Goal: Information Seeking & Learning: Learn about a topic

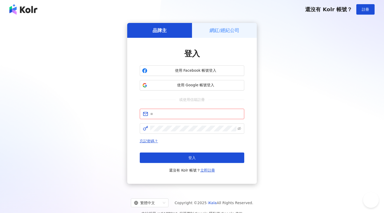
click at [228, 22] on div "品牌主 網紅/經紀公司 登入 使用 Facebook 帳號登入 使用 Google 帳號登入 或使用信箱註冊 請填寫信箱 忘記密碼？ 登入 還沒有 Kolr …" at bounding box center [192, 103] width 384 height 169
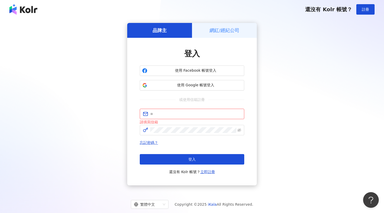
click at [228, 31] on h5 "網紅/經紀公司" at bounding box center [224, 30] width 30 height 7
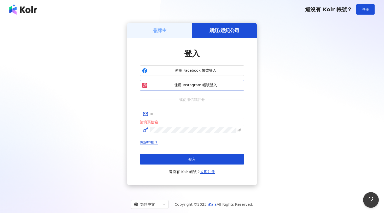
click at [185, 85] on span "使用 Instagram 帳號登入" at bounding box center [195, 85] width 92 height 5
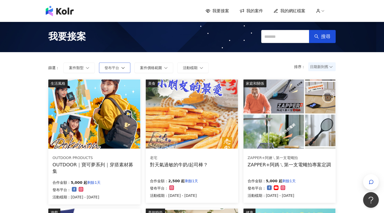
click at [122, 72] on button "發布平台" at bounding box center [114, 68] width 31 height 10
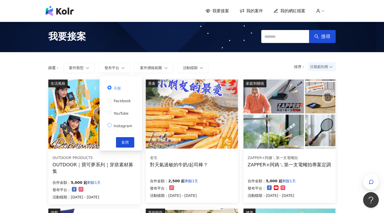
click at [118, 127] on span "Instagram" at bounding box center [122, 126] width 23 height 4
click at [128, 143] on button "套用" at bounding box center [125, 142] width 18 height 10
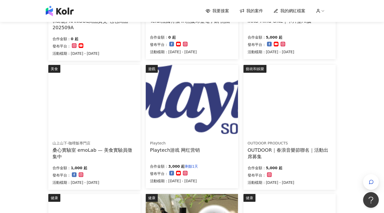
scroll to position [177, 0]
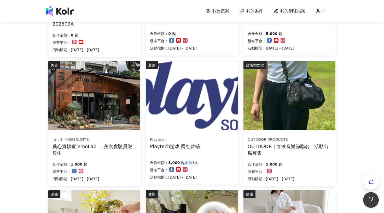
click at [284, 107] on img at bounding box center [289, 95] width 92 height 69
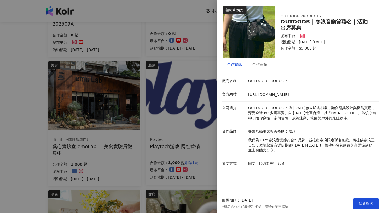
click at [140, 137] on div at bounding box center [192, 106] width 384 height 213
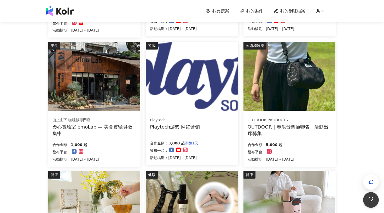
scroll to position [201, 0]
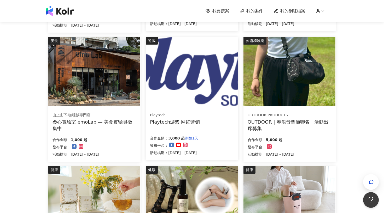
click at [264, 86] on img at bounding box center [289, 71] width 92 height 69
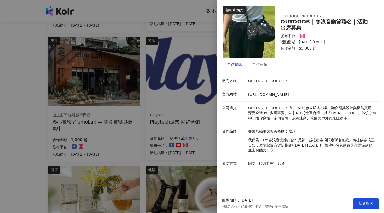
click at [162, 96] on div at bounding box center [192, 106] width 384 height 213
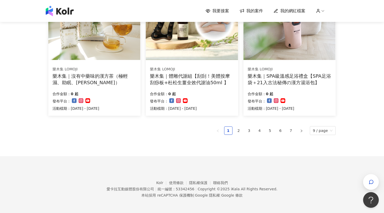
scroll to position [376, 0]
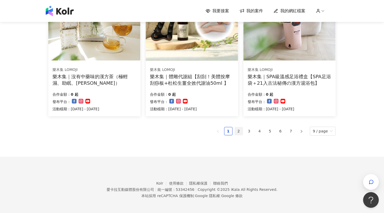
click at [242, 130] on link "2" at bounding box center [239, 131] width 8 height 8
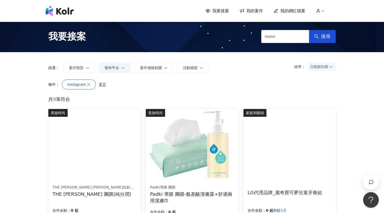
scroll to position [0, 0]
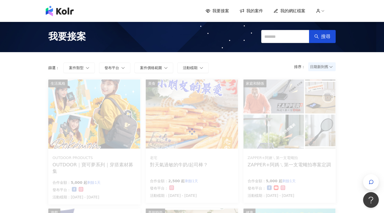
click at [289, 10] on span "我的網紅檔案" at bounding box center [292, 11] width 25 height 6
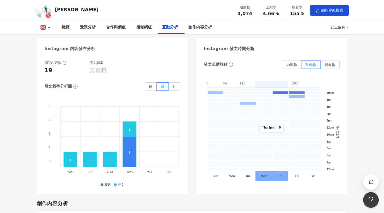
scroll to position [1108, 0]
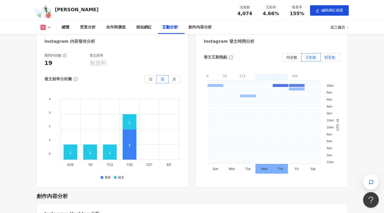
click at [335, 53] on label "觀看數" at bounding box center [329, 57] width 19 height 8
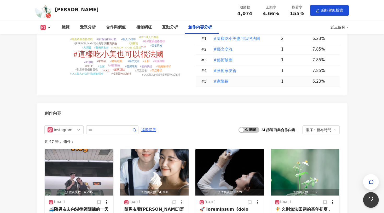
scroll to position [1330, 0]
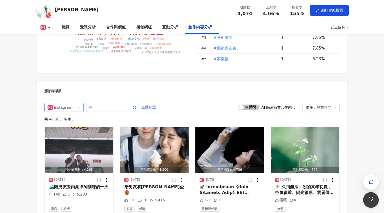
click at [68, 103] on div "Instagram" at bounding box center [62, 107] width 17 height 8
click at [188, 103] on div "Instagram all ig threads 不分平台 Instagram Threads 進階篩選 啟動 關閉 AI 篩選商業合作內容 排序：發布時間" at bounding box center [191, 107] width 295 height 9
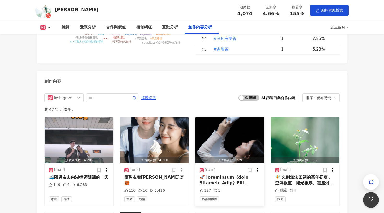
scroll to position [1334, 0]
